Goal: Find contact information: Obtain details needed to contact an individual or organization

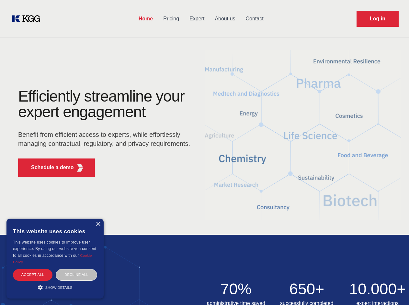
click at [204, 153] on div "Efficiently streamline your expert engagement Benefit from efficient access to …" at bounding box center [106, 136] width 197 height 94
click at [49, 168] on p "Schedule a demo" at bounding box center [52, 168] width 43 height 8
click at [98, 224] on div "× This website uses cookies This website uses cookies to improve user experienc…" at bounding box center [54, 259] width 97 height 80
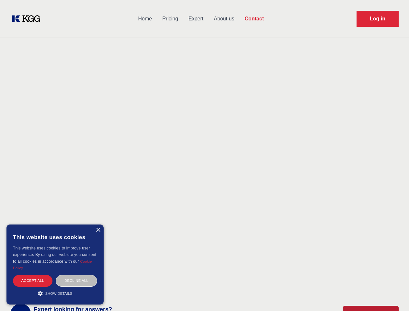
click at [33, 275] on div "Accept all" at bounding box center [33, 280] width 40 height 11
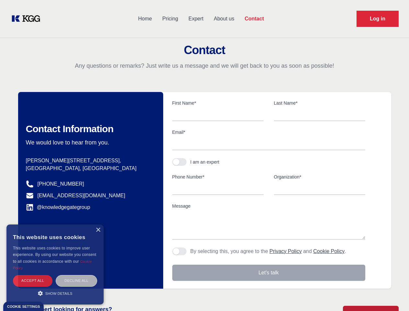
click at [76, 275] on body "Home Pricing Expert About us Contact Log in Contact Any questions or remarks? J…" at bounding box center [204, 284] width 409 height 569
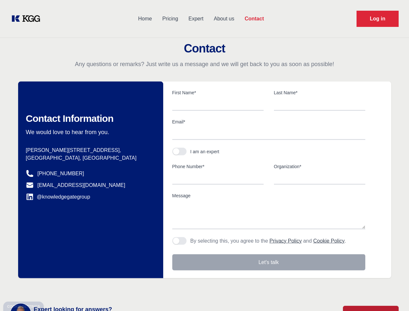
click at [55, 288] on main "Contact Any questions or remarks? Just write us a message and we will get back …" at bounding box center [204, 168] width 409 height 337
